Goal: Task Accomplishment & Management: Complete application form

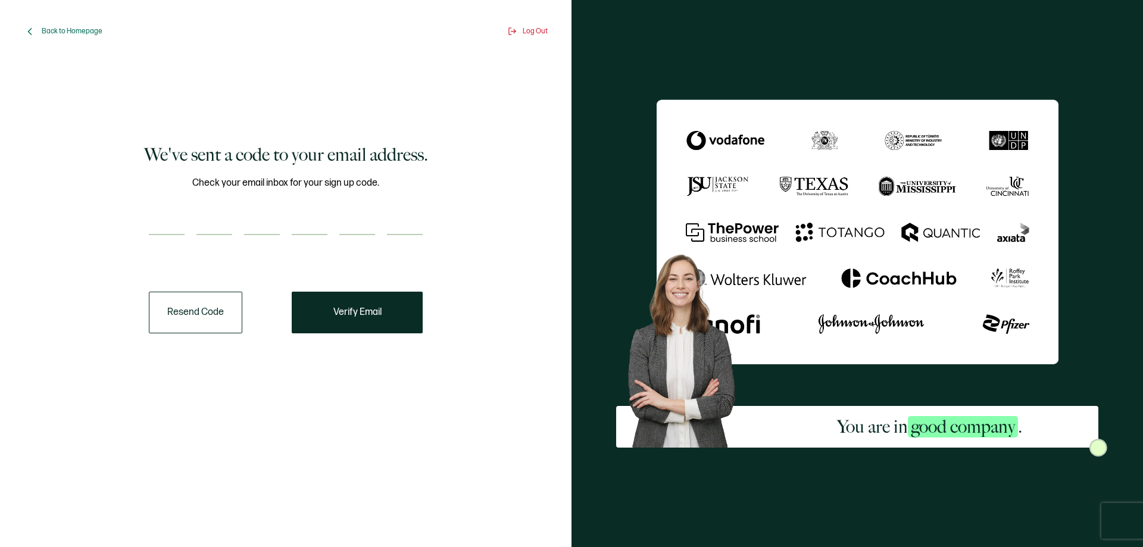
click at [179, 213] on input "number" at bounding box center [167, 223] width 36 height 24
paste input "4"
type input "4"
type input "1"
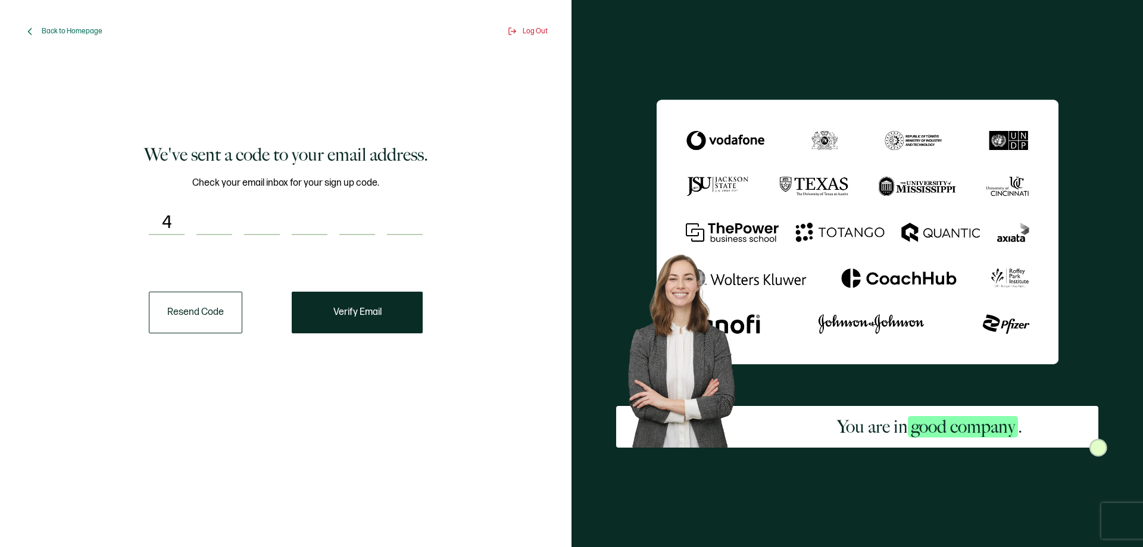
type input "8"
type input "0"
type input "7"
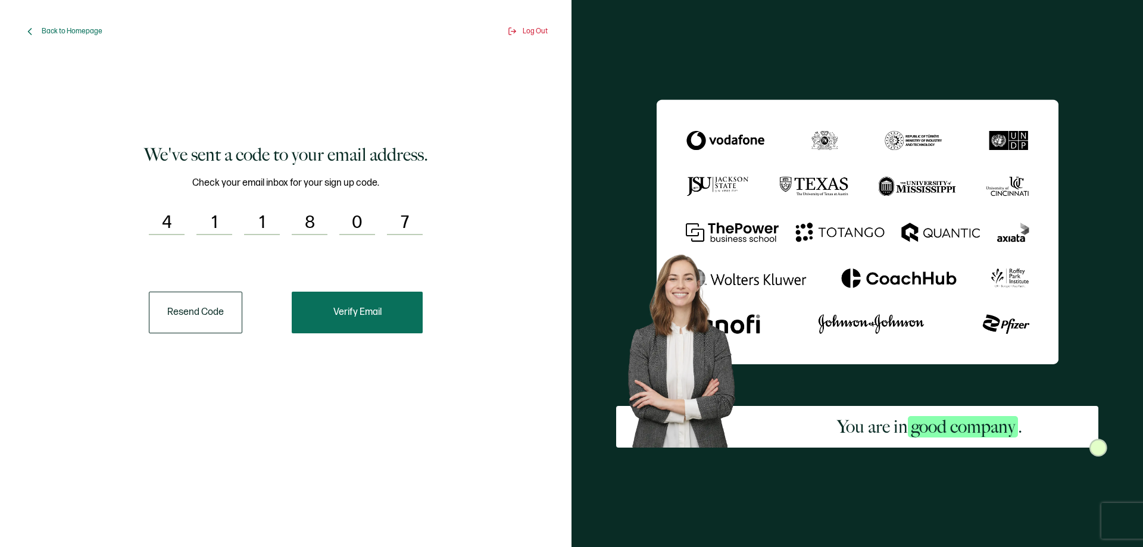
click at [341, 309] on span "Verify Email" at bounding box center [357, 313] width 48 height 10
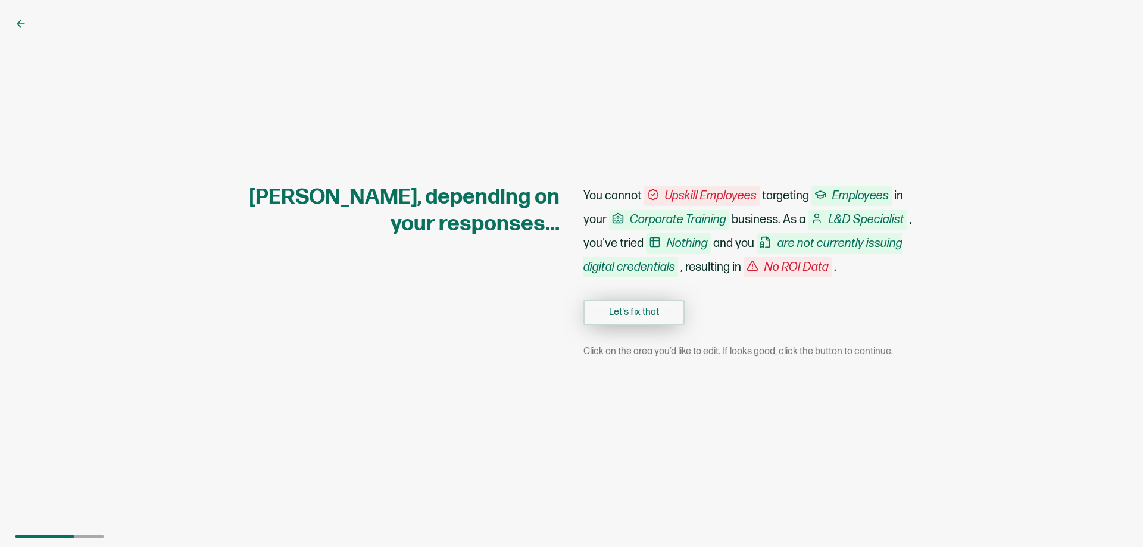
click at [629, 314] on button "Let's fix that" at bounding box center [633, 312] width 101 height 25
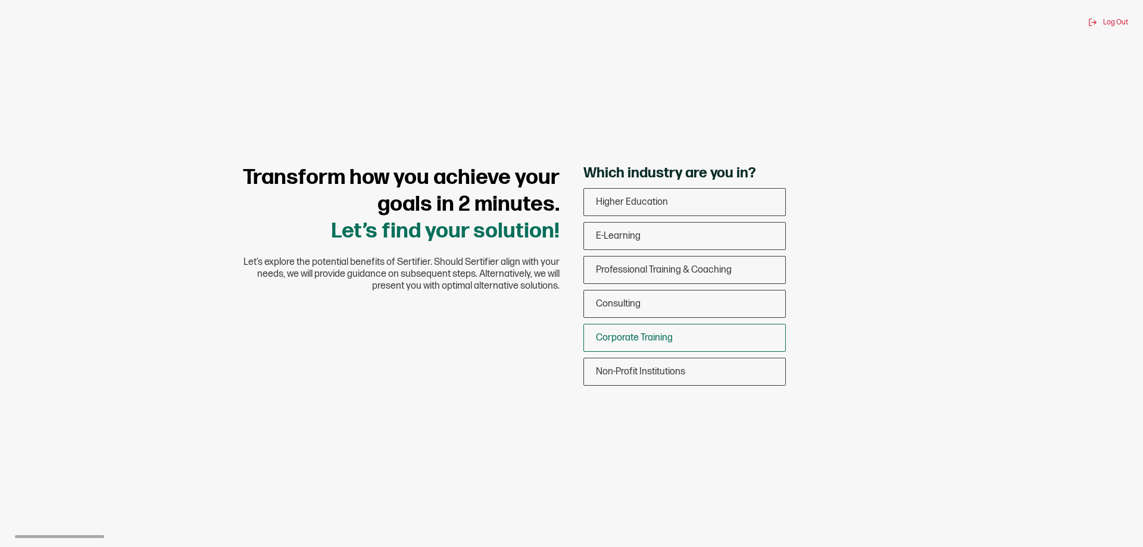
click at [655, 338] on span "Corporate Training" at bounding box center [634, 337] width 77 height 11
click at [0, 0] on input "Corporate Training" at bounding box center [0, 0] width 0 height 0
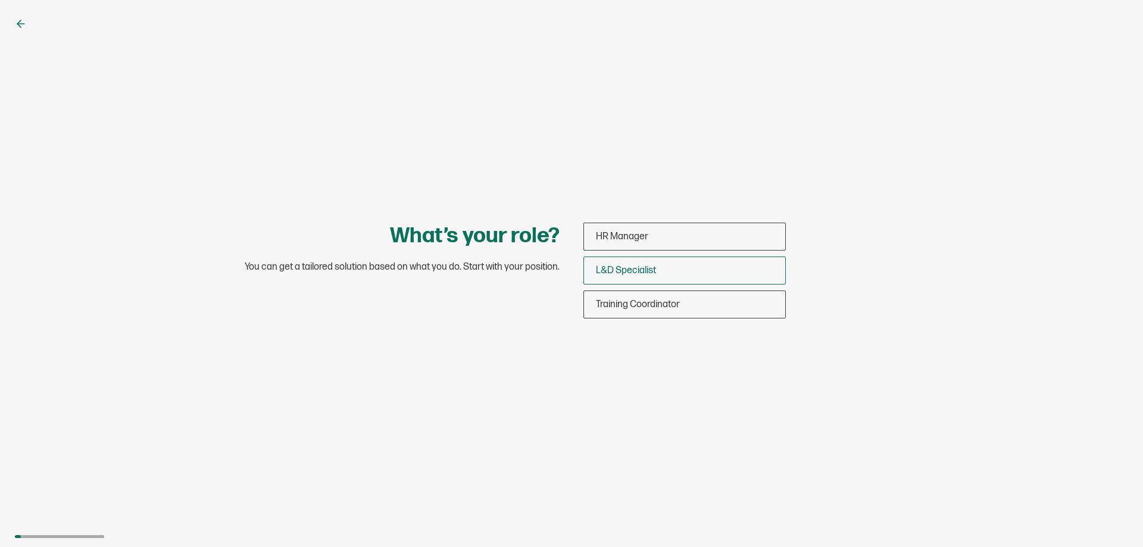
click at [663, 271] on div "L&D Specialist" at bounding box center [684, 271] width 201 height 28
click at [0, 0] on input "L&D Specialist" at bounding box center [0, 0] width 0 height 0
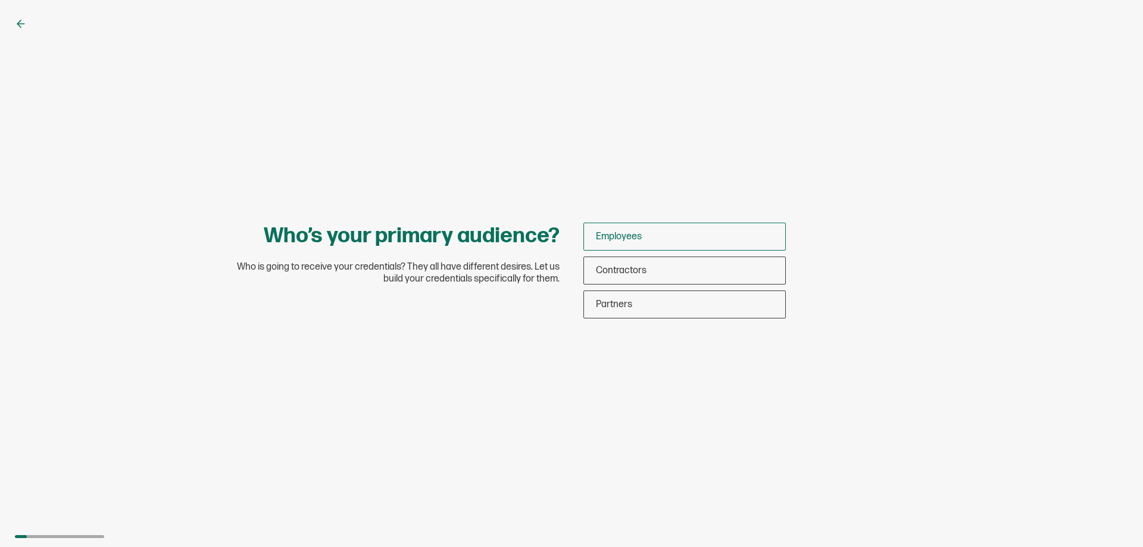
click at [658, 238] on div "Employees" at bounding box center [684, 237] width 201 height 28
click at [0, 0] on input "Employees" at bounding box center [0, 0] width 0 height 0
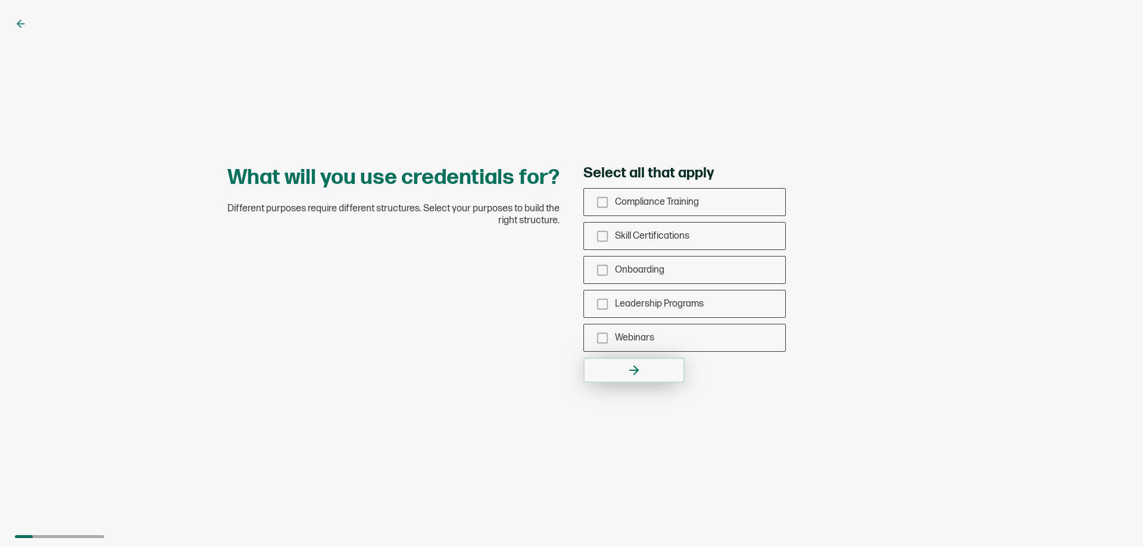
click at [627, 367] on icon "button" at bounding box center [634, 370] width 14 height 14
click at [601, 202] on icon "checkbox-group" at bounding box center [602, 202] width 13 height 13
click at [0, 0] on input "Compliance Training" at bounding box center [0, 0] width 0 height 0
click at [646, 364] on button "button" at bounding box center [633, 370] width 101 height 25
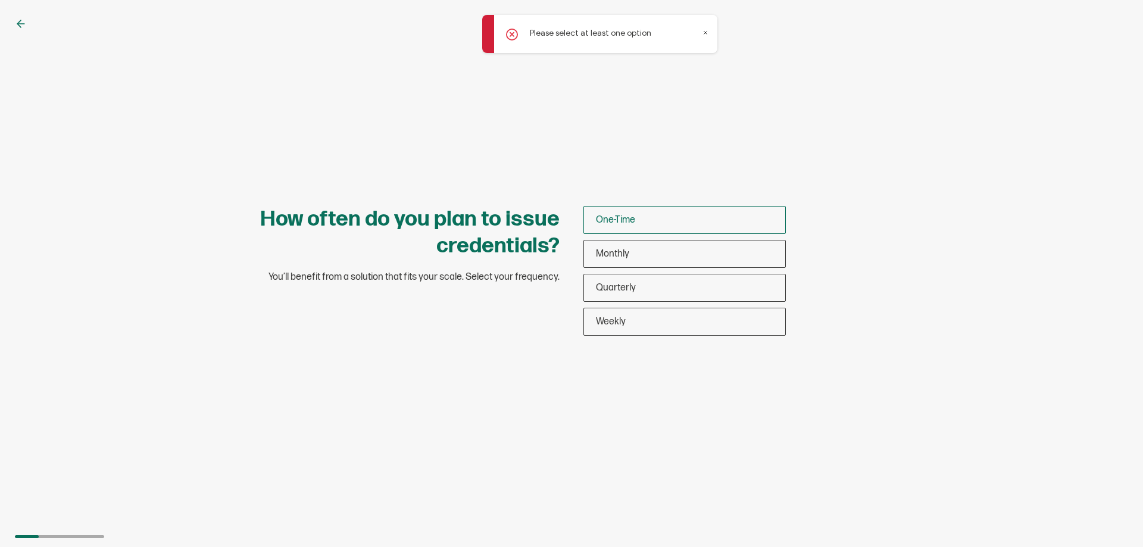
click at [670, 223] on div "One-Time" at bounding box center [684, 220] width 201 height 28
click at [0, 0] on input "One-Time" at bounding box center [0, 0] width 0 height 0
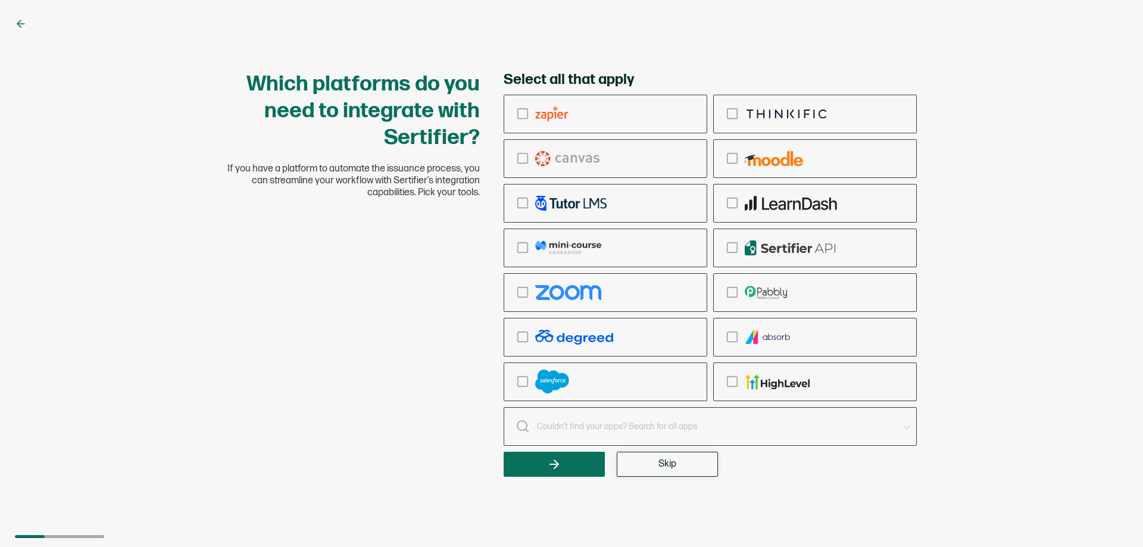
click at [656, 470] on button "Skip" at bounding box center [667, 464] width 101 height 25
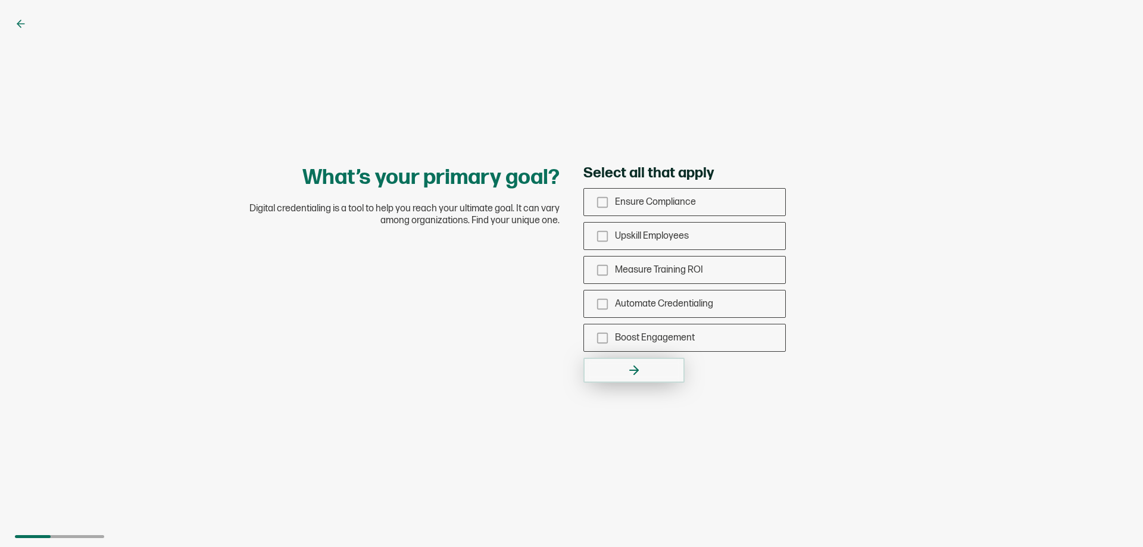
click at [620, 364] on button "button" at bounding box center [633, 370] width 101 height 25
click at [603, 241] on rect "checkbox-group" at bounding box center [603, 236] width 10 height 10
click at [0, 0] on input "Upskill Employees" at bounding box center [0, 0] width 0 height 0
click at [636, 361] on button "button" at bounding box center [633, 370] width 101 height 25
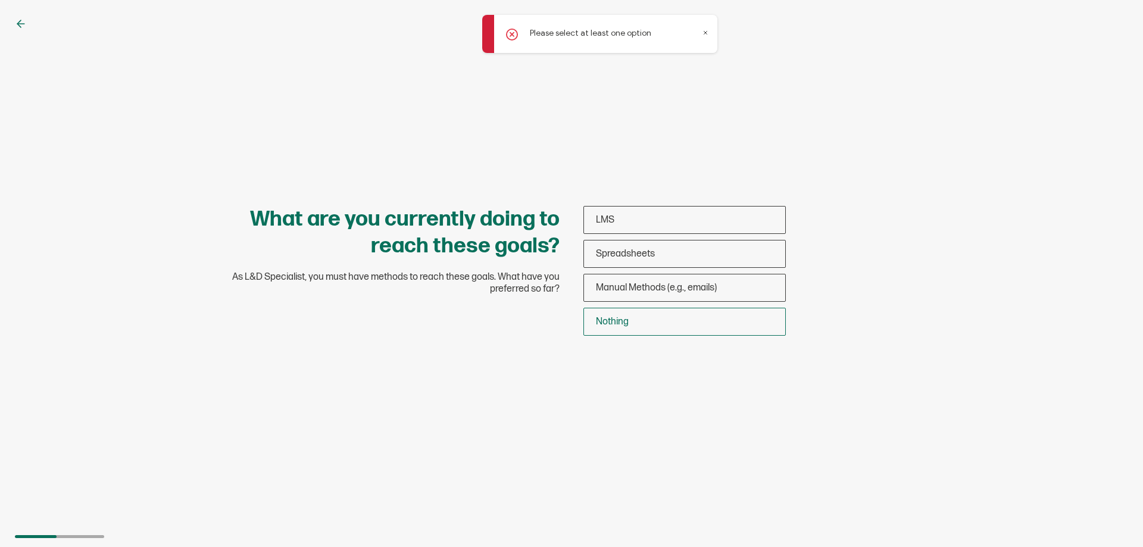
click at [611, 323] on span "Nothing" at bounding box center [612, 321] width 33 height 11
click at [0, 0] on input "Nothing" at bounding box center [0, 0] width 0 height 0
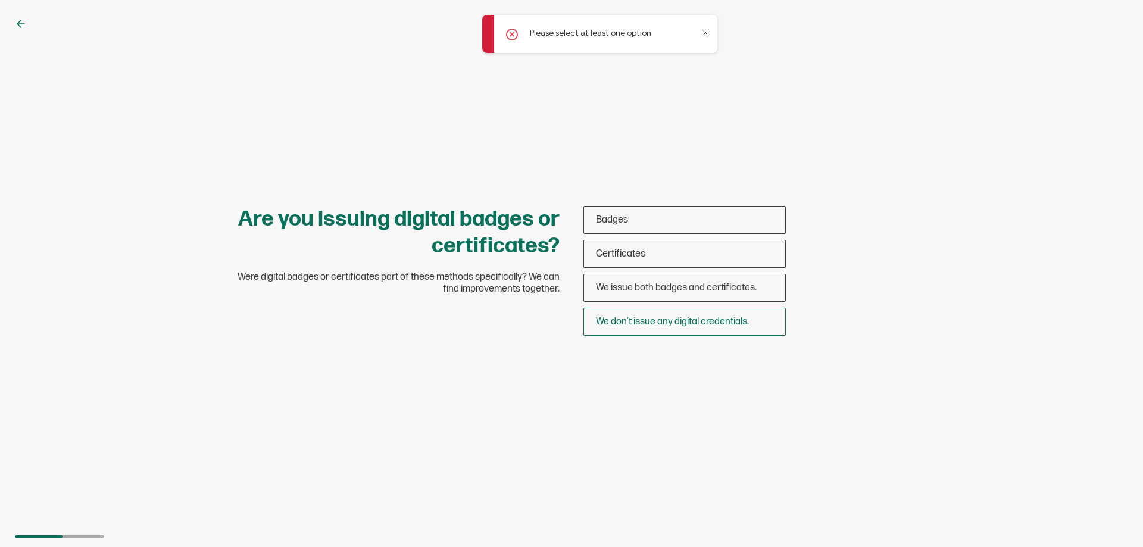
click at [659, 323] on span "We don’t issue any digital credentials." at bounding box center [672, 321] width 153 height 11
click at [0, 0] on input "We don’t issue any digital credentials." at bounding box center [0, 0] width 0 height 0
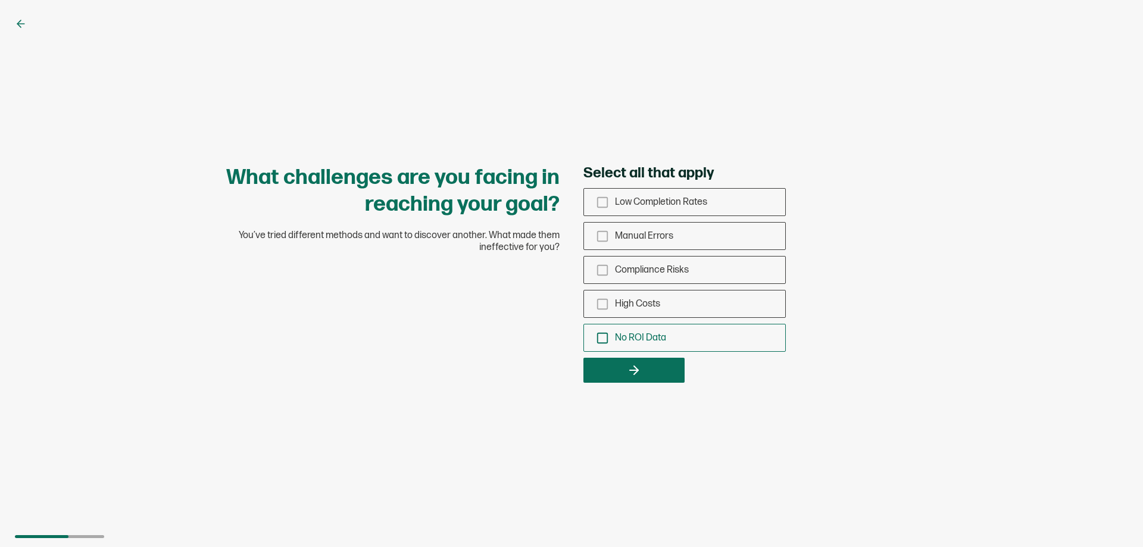
click at [601, 338] on icon "checkbox-group" at bounding box center [602, 338] width 13 height 13
click at [0, 0] on input "No ROI Data" at bounding box center [0, 0] width 0 height 0
click at [652, 368] on button "button" at bounding box center [633, 370] width 101 height 25
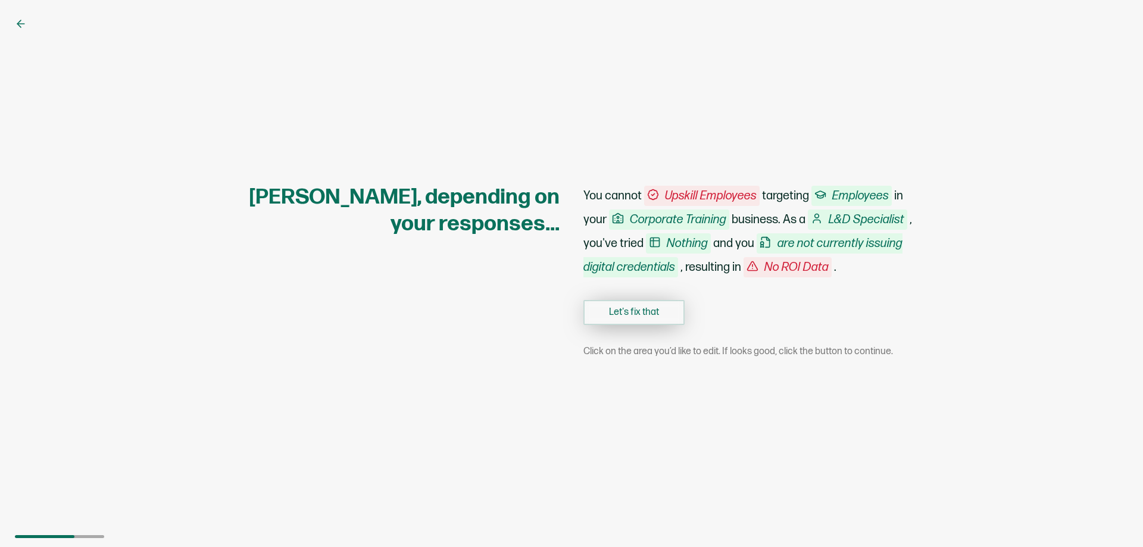
click at [660, 310] on button "Let's fix that" at bounding box center [633, 312] width 101 height 25
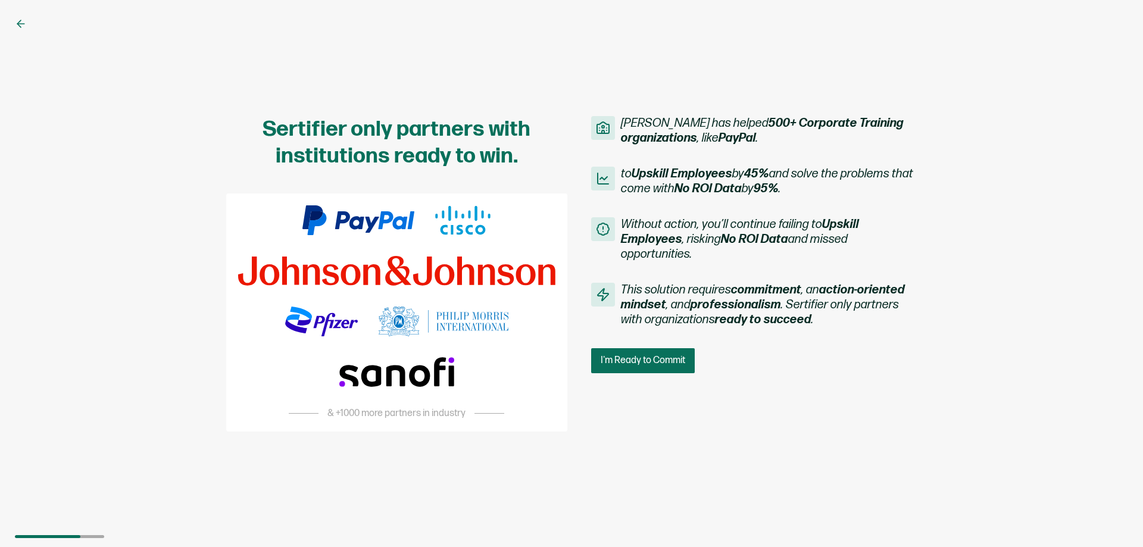
click at [21, 26] on icon at bounding box center [21, 24] width 12 height 12
